Goal: Task Accomplishment & Management: Understand process/instructions

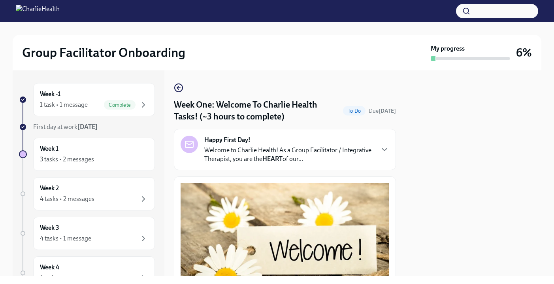
scroll to position [1025, 0]
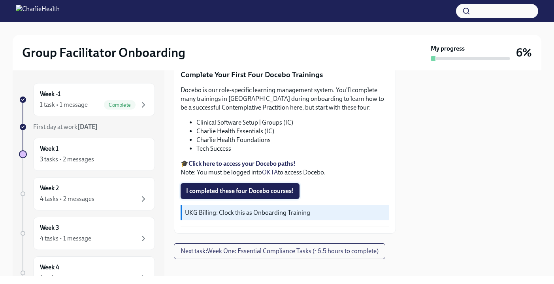
click at [214, 187] on span "I completed these four Docebo courses!" at bounding box center [240, 191] width 108 height 8
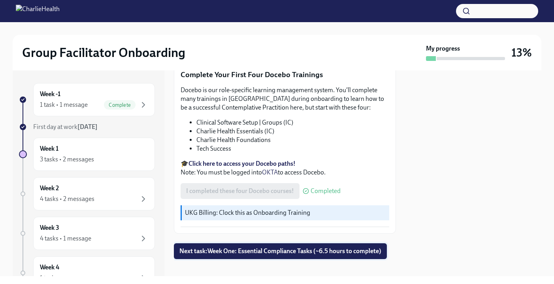
click at [271, 247] on span "Next task : Week One: Essential Compliance Tasks (~6.5 hours to complete)" at bounding box center [280, 251] width 202 height 8
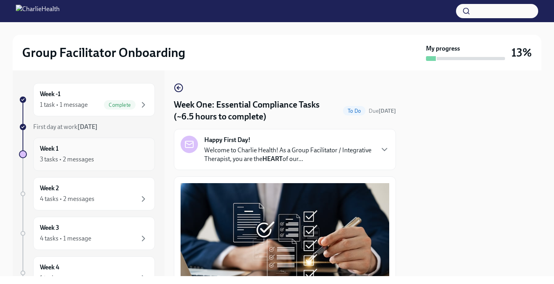
click at [72, 153] on div "Week 1 3 tasks • 2 messages" at bounding box center [94, 154] width 108 height 20
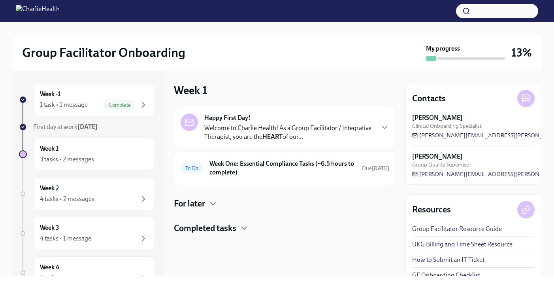
click at [215, 230] on h4 "Completed tasks" at bounding box center [205, 228] width 62 height 12
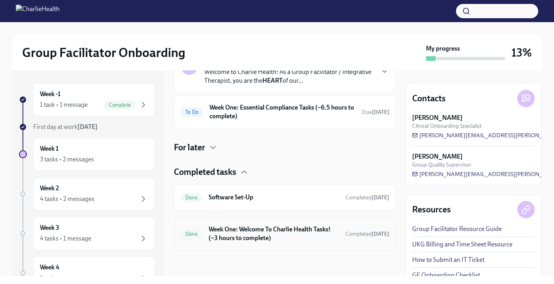
click at [262, 228] on h6 "Week One: Welcome To Charlie Health Tasks! (~3 hours to complete)" at bounding box center [274, 233] width 130 height 17
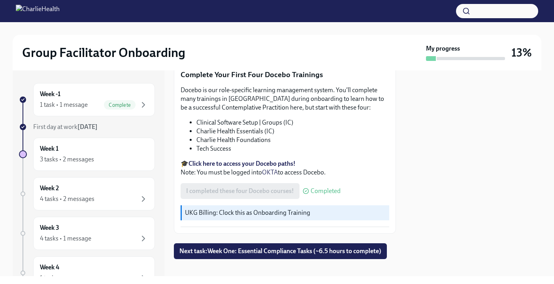
scroll to position [1025, 0]
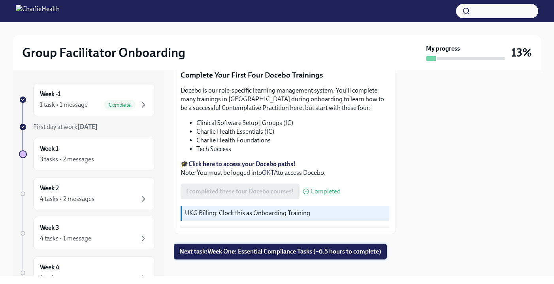
click at [250, 247] on span "Next task : Week One: Essential Compliance Tasks (~6.5 hours to complete)" at bounding box center [280, 251] width 202 height 8
